Goal: Browse casually: Explore the website without a specific task or goal

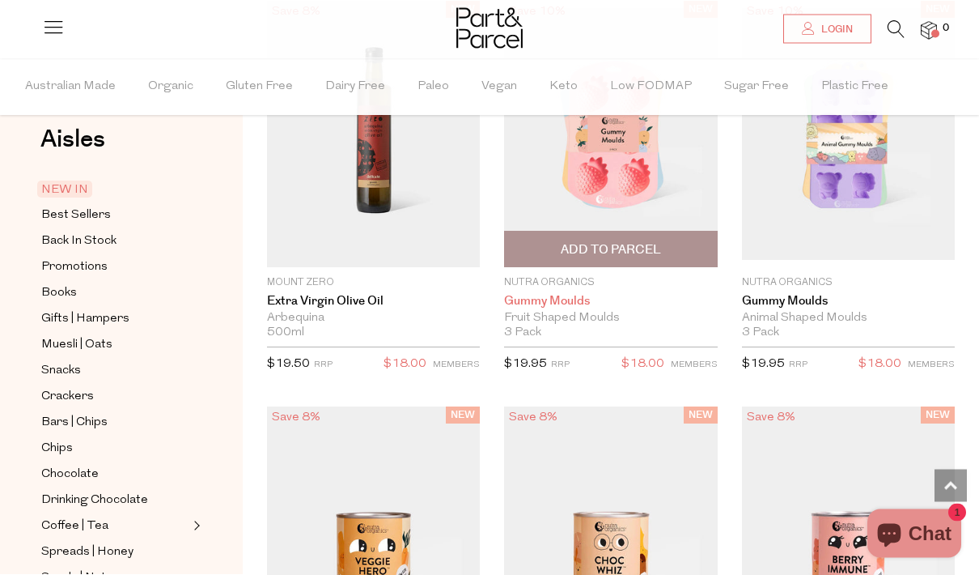
scroll to position [1799, 0]
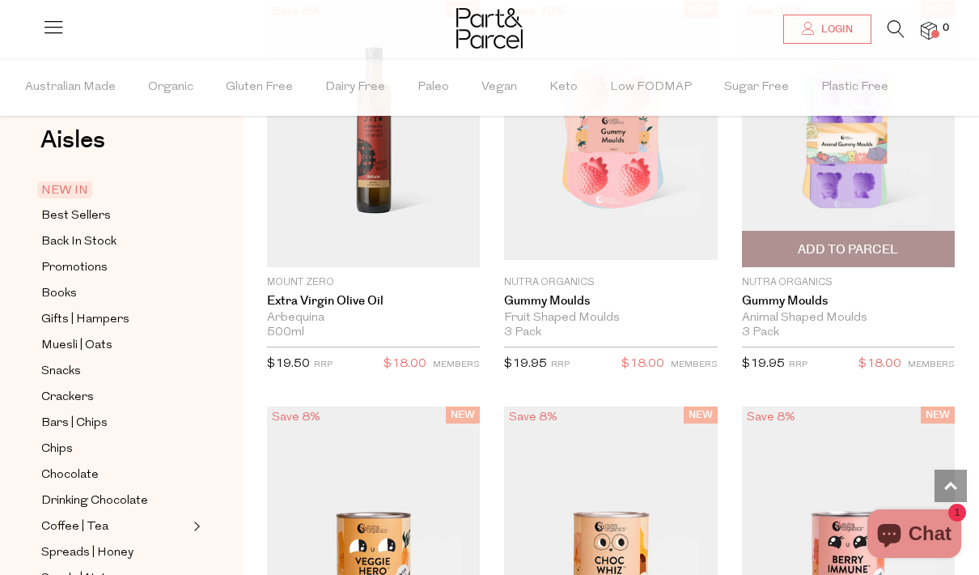
click at [881, 235] on img at bounding box center [848, 134] width 213 height 252
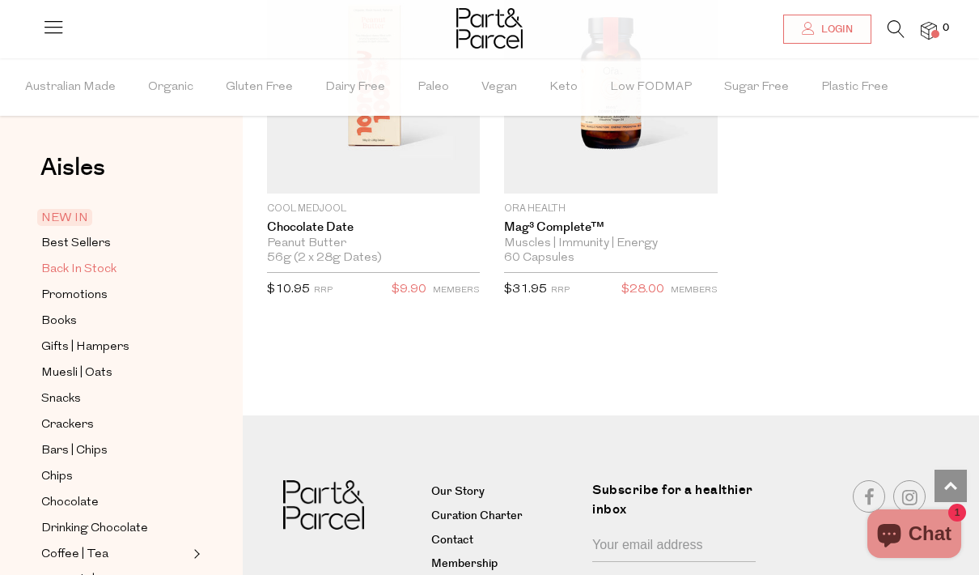
click at [91, 265] on span "Back In Stock" at bounding box center [78, 269] width 75 height 19
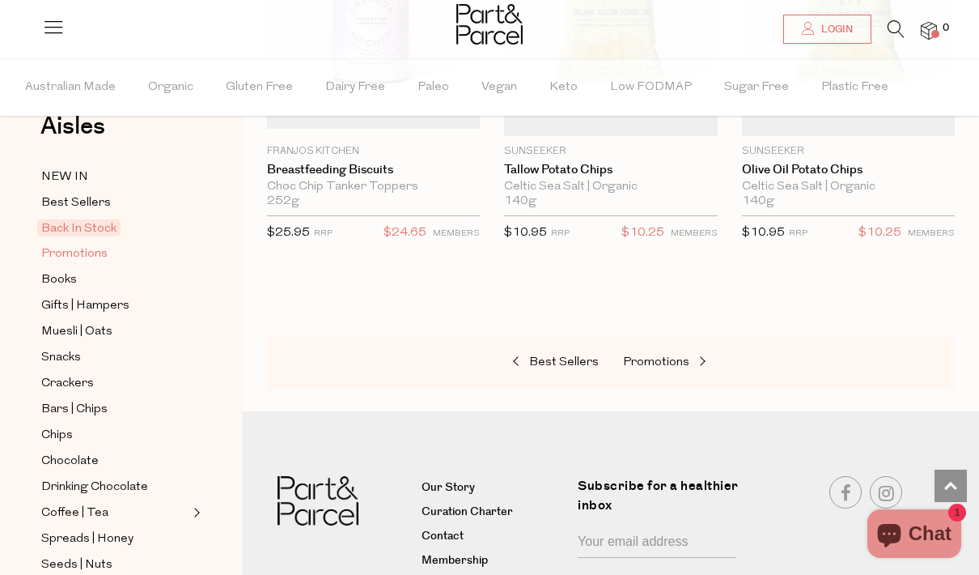
scroll to position [44, 0]
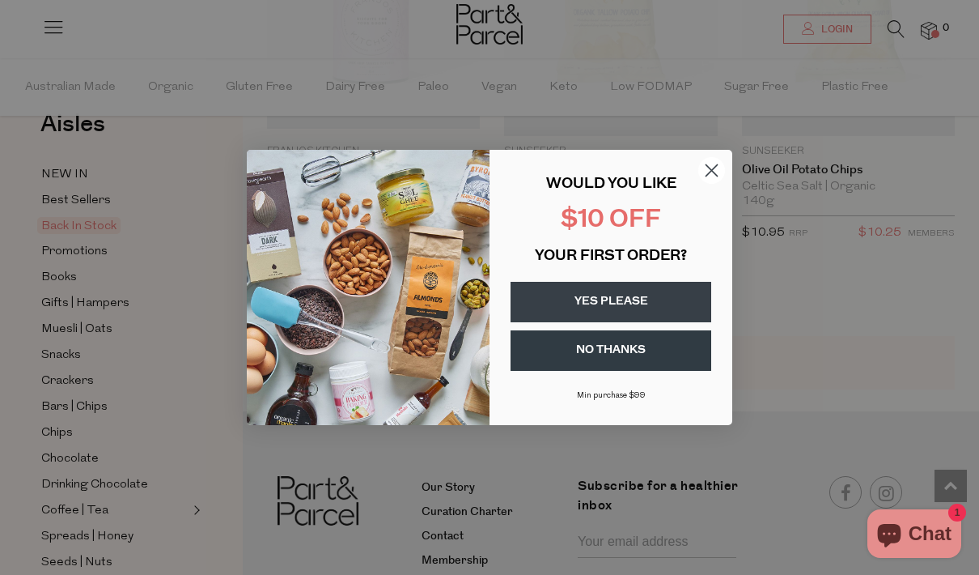
click at [722, 184] on circle "Close dialog" at bounding box center [712, 170] width 27 height 27
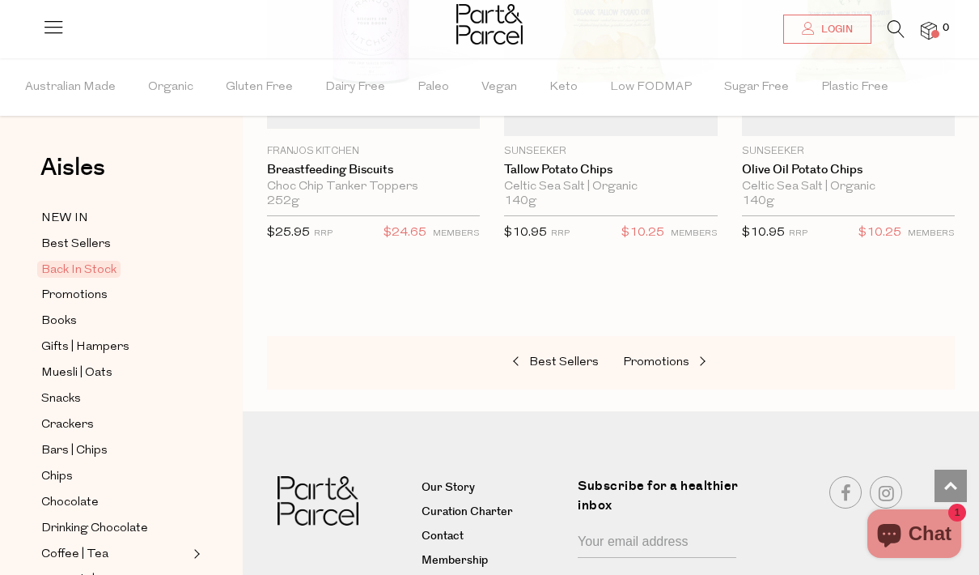
scroll to position [0, 0]
drag, startPoint x: 68, startPoint y: 250, endPoint x: 68, endPoint y: 185, distance: 64.8
click at [68, 250] on span "Best Sellers" at bounding box center [76, 244] width 70 height 19
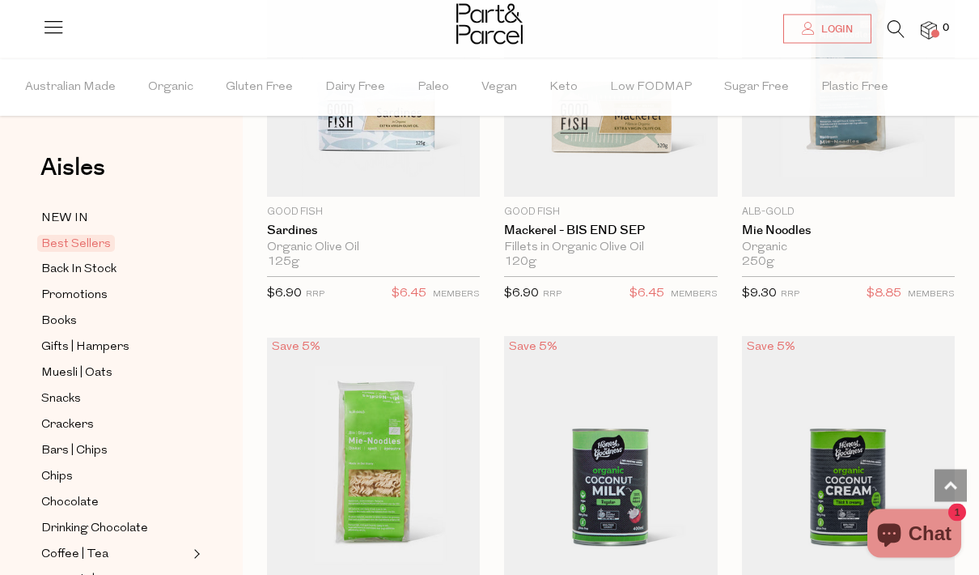
scroll to position [2249, 0]
